Goal: Task Accomplishment & Management: Use online tool/utility

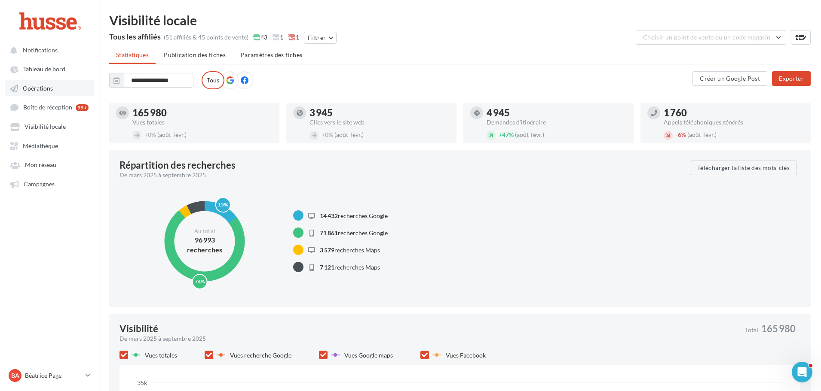
click at [49, 83] on link "Opérations" at bounding box center [49, 87] width 88 height 15
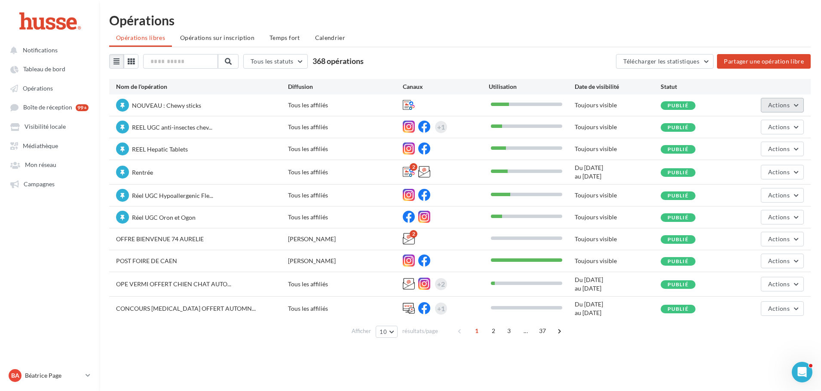
click at [791, 105] on button "Actions" at bounding box center [781, 105] width 43 height 15
click at [765, 128] on button "Editer" at bounding box center [757, 125] width 91 height 22
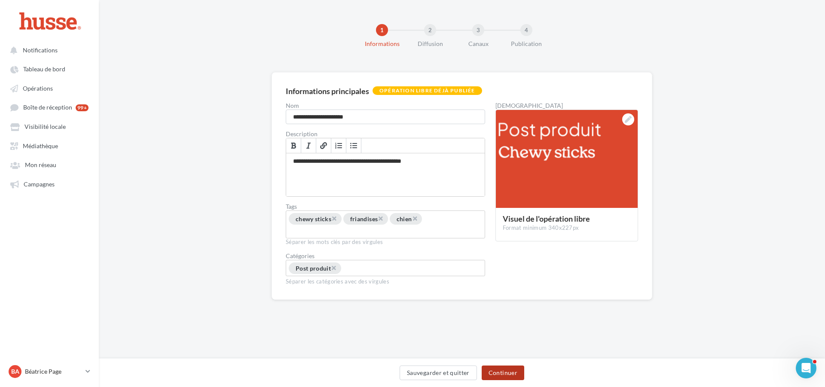
click at [503, 372] on button "Continuer" at bounding box center [503, 373] width 43 height 15
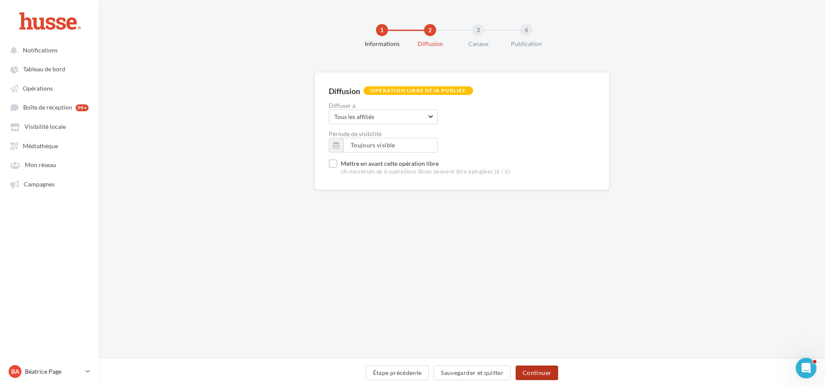
click at [537, 369] on button "Continuer" at bounding box center [537, 373] width 43 height 15
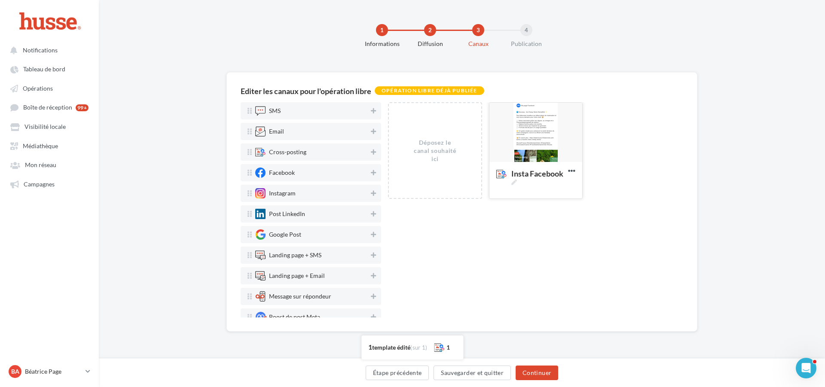
click at [538, 120] on div at bounding box center [535, 133] width 93 height 60
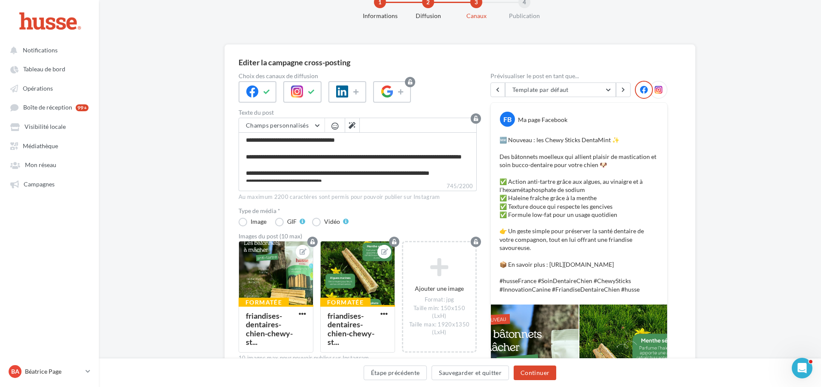
scroll to position [129, 0]
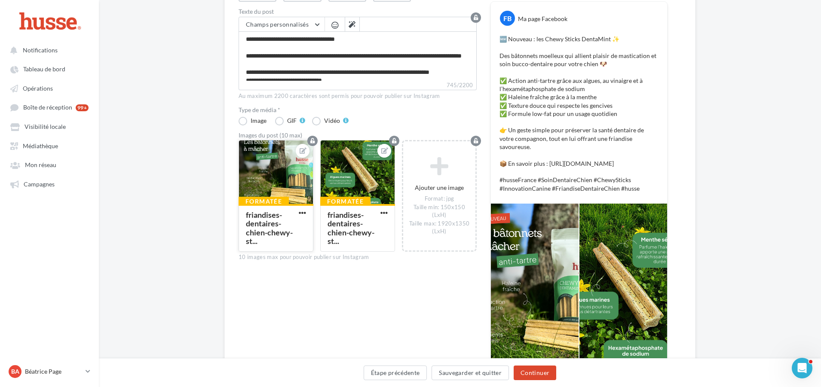
click at [279, 165] on div at bounding box center [276, 172] width 74 height 64
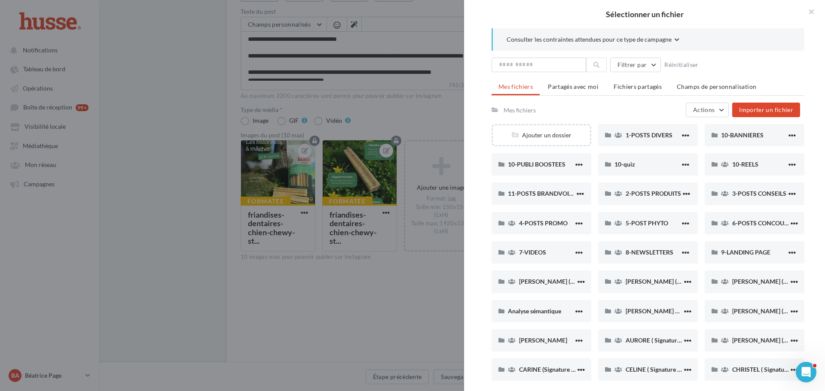
click at [445, 112] on div at bounding box center [412, 195] width 825 height 391
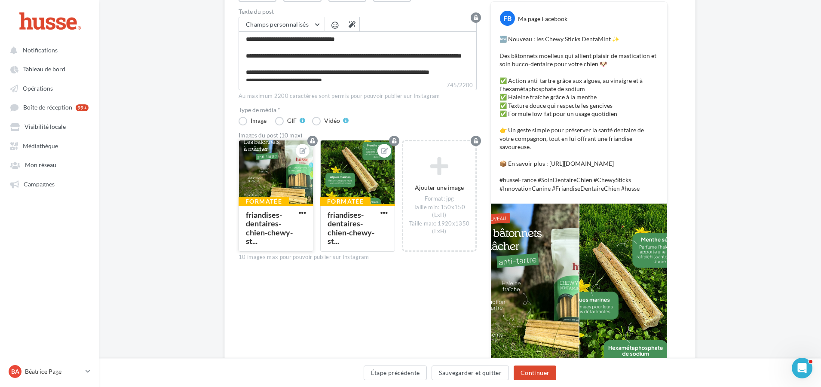
click at [284, 161] on div at bounding box center [276, 172] width 74 height 64
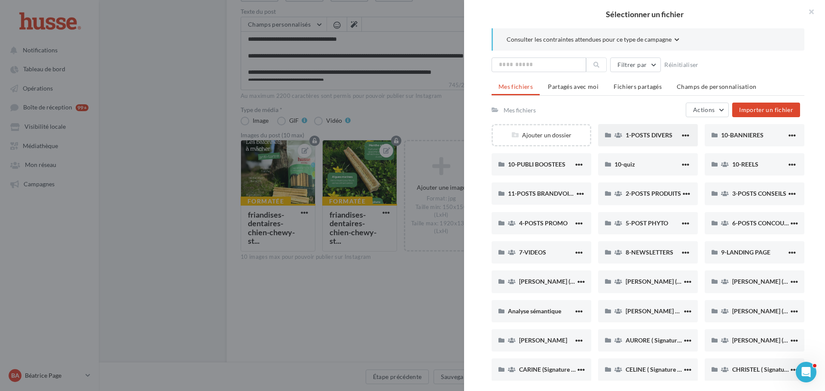
click at [639, 140] on div "1-POSTS DIVERS" at bounding box center [648, 135] width 100 height 22
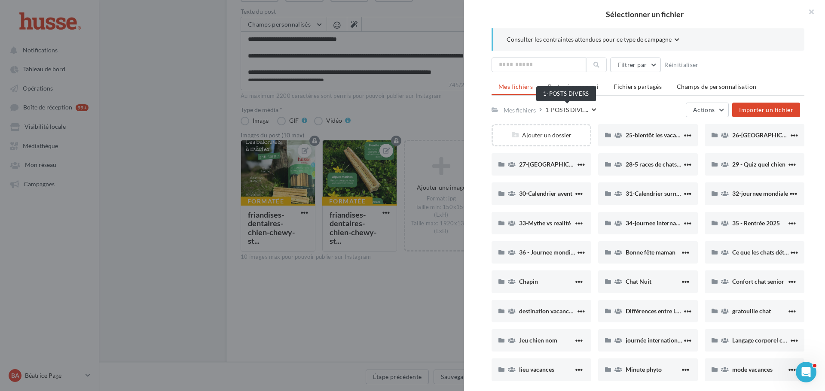
click at [555, 110] on span "1-POSTS DIVE..." at bounding box center [566, 110] width 43 height 8
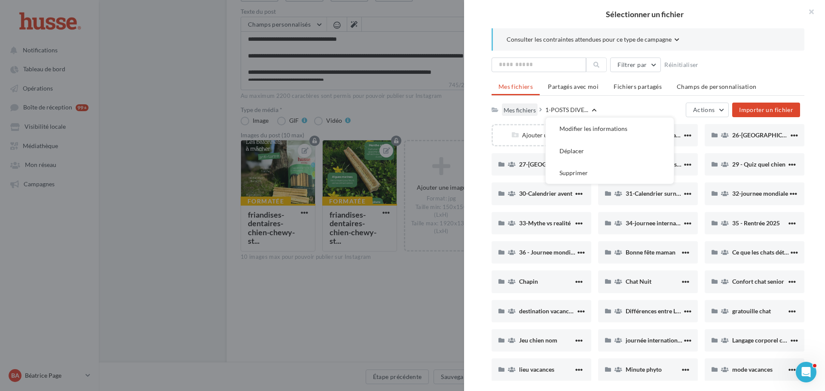
click at [523, 111] on div "Mes fichiers" at bounding box center [519, 110] width 32 height 8
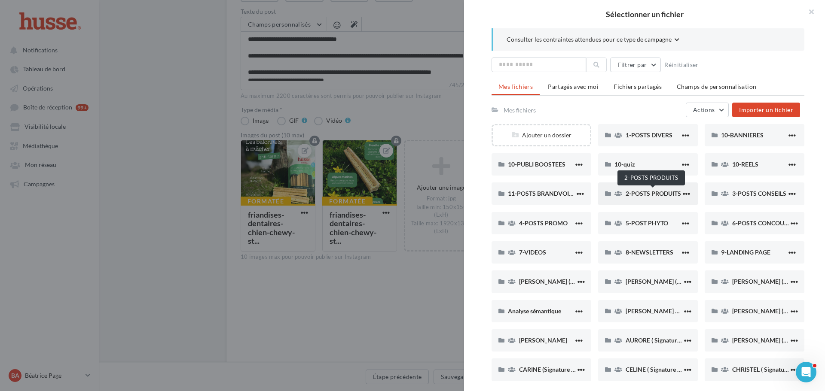
click at [643, 192] on span "2-POSTS PRODUITS" at bounding box center [652, 193] width 55 height 7
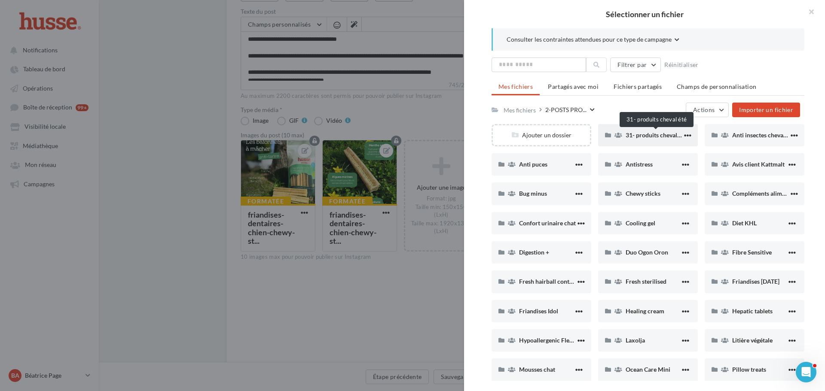
click at [644, 136] on span "31- produits cheval été" at bounding box center [655, 134] width 61 height 7
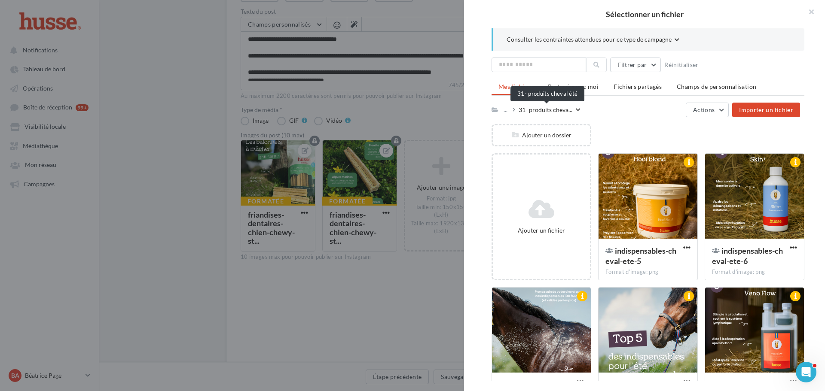
click at [559, 110] on span "31- produits cheva..." at bounding box center [546, 110] width 54 height 8
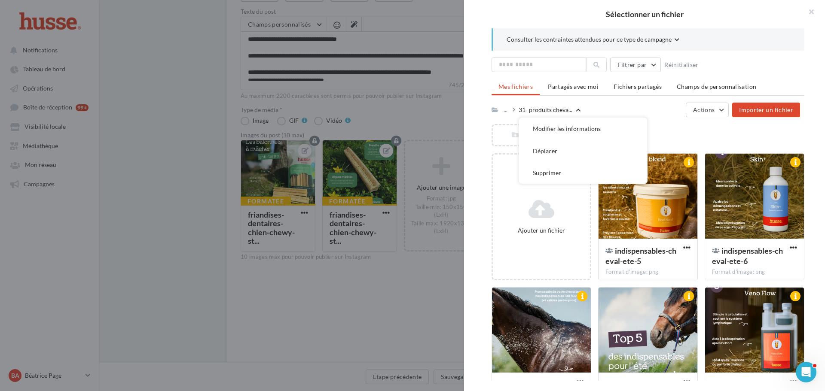
click at [674, 124] on div "Ajouter un dossier" at bounding box center [651, 138] width 320 height 29
click at [579, 110] on icon at bounding box center [578, 109] width 5 height 5
click at [644, 107] on div "... 31- produits cheva... Modifier les informations Déplacer Supprimer Actions …" at bounding box center [645, 110] width 308 height 15
click at [414, 105] on div at bounding box center [412, 195] width 825 height 391
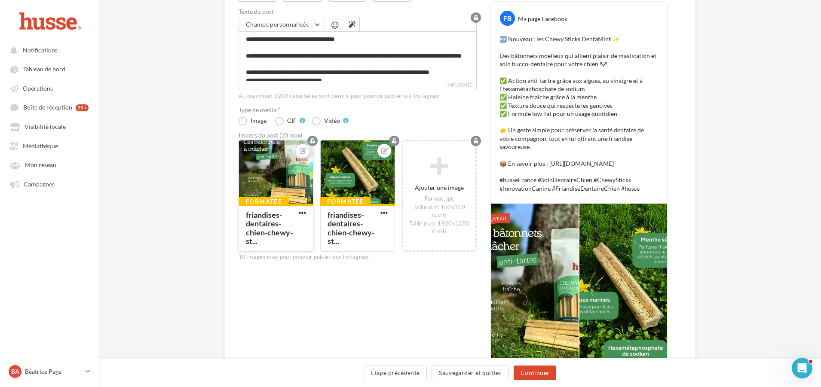
click at [275, 158] on div at bounding box center [276, 172] width 74 height 64
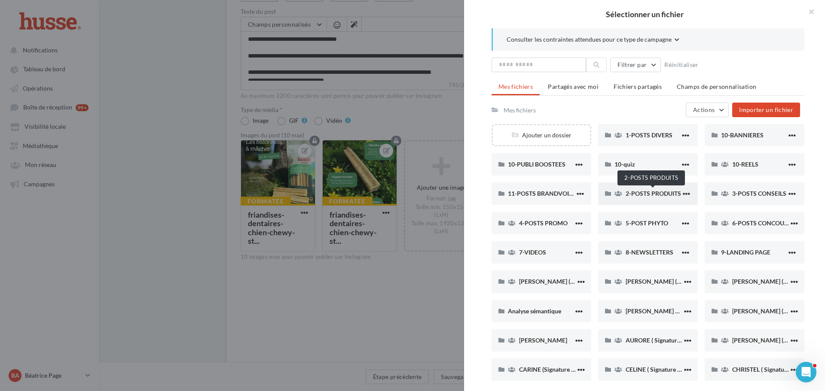
click at [652, 192] on span "2-POSTS PRODUITS" at bounding box center [652, 193] width 55 height 7
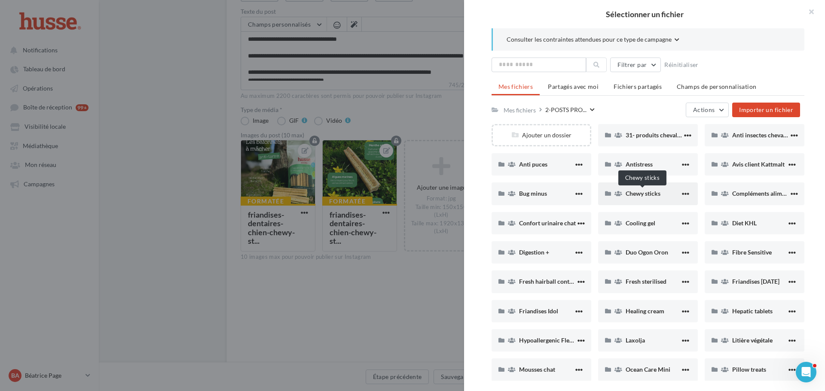
click at [653, 194] on span "Chewy sticks" at bounding box center [642, 193] width 35 height 7
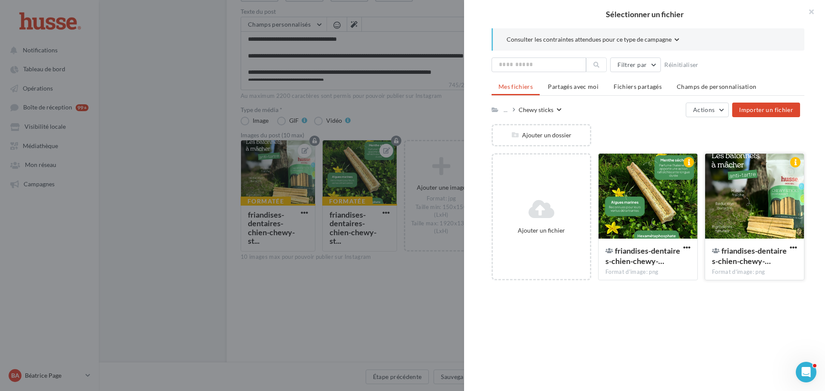
click at [759, 195] on div at bounding box center [754, 197] width 99 height 86
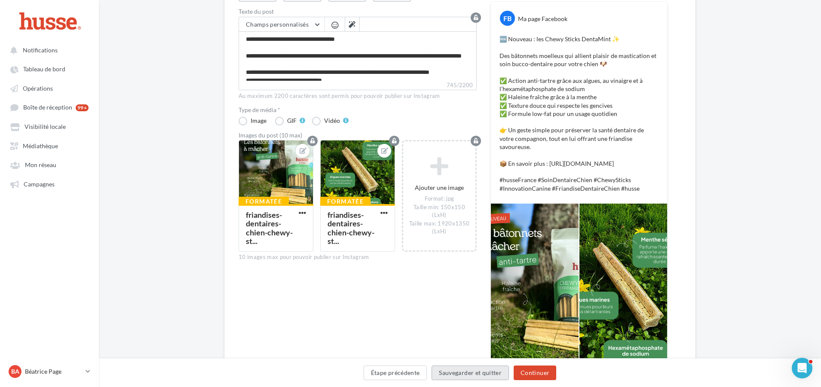
click at [471, 372] on button "Sauvegarder et quitter" at bounding box center [469, 373] width 77 height 15
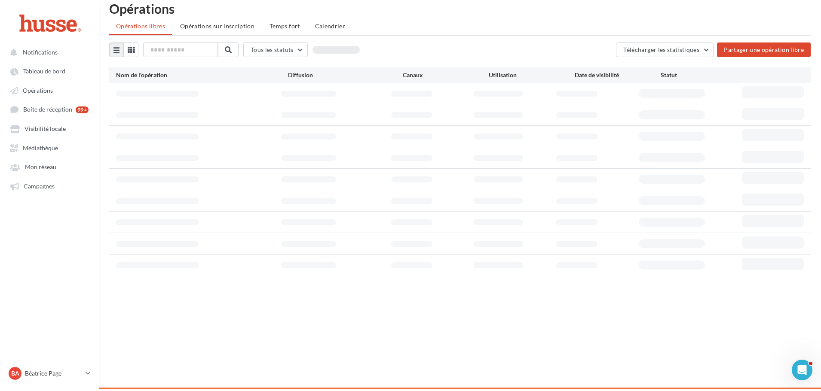
scroll to position [14, 0]
